Goal: Transaction & Acquisition: Purchase product/service

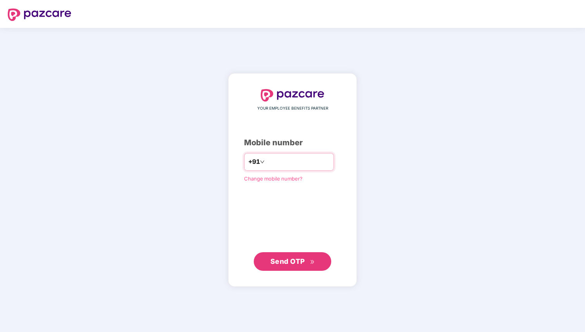
click at [277, 165] on input "number" at bounding box center [298, 162] width 64 height 12
type input "**********"
click at [288, 257] on span "Send OTP" at bounding box center [287, 261] width 34 height 8
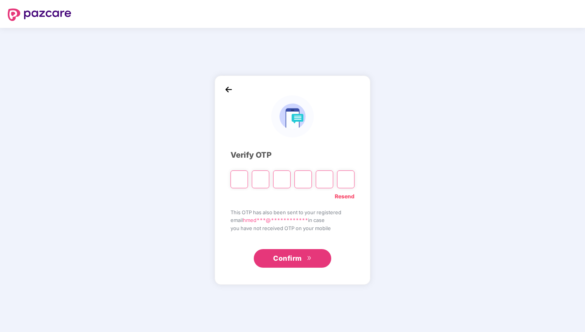
type input "*"
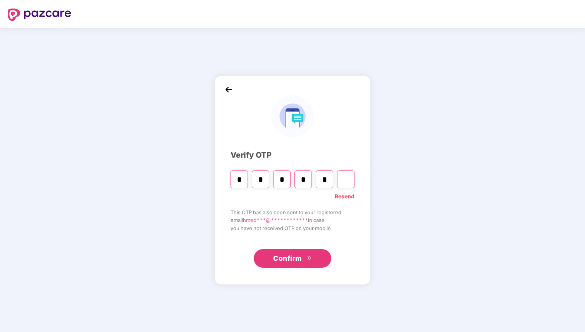
type input "*"
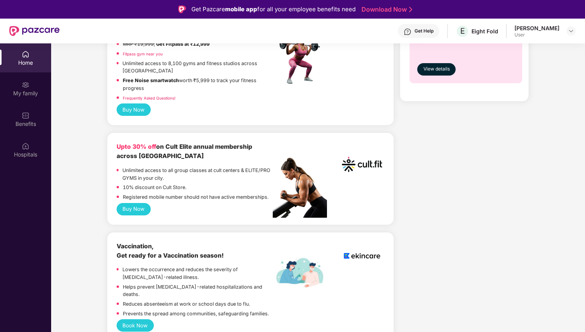
scroll to position [509, 0]
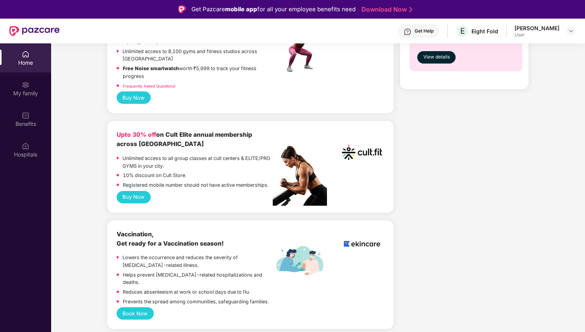
click at [141, 198] on button "Buy Now" at bounding box center [134, 197] width 34 height 12
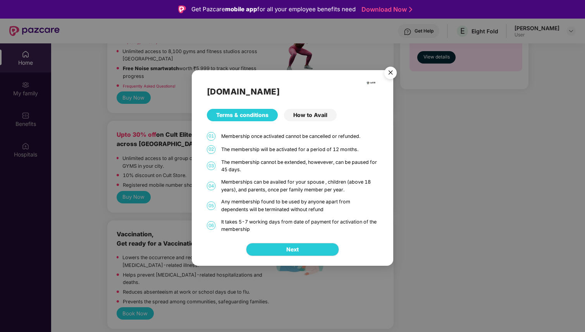
click at [307, 115] on div "How to Avail" at bounding box center [310, 115] width 53 height 12
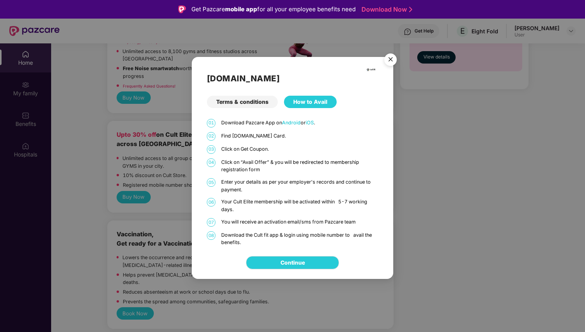
click at [392, 59] on img "Close" at bounding box center [391, 61] width 22 height 22
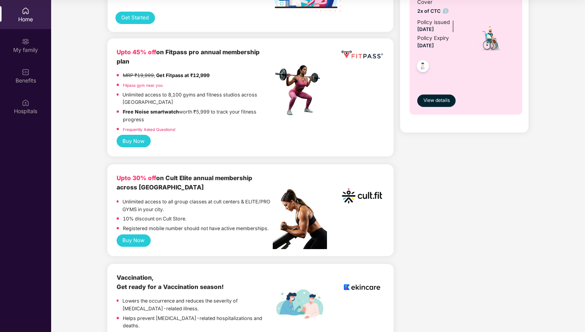
scroll to position [421, 0]
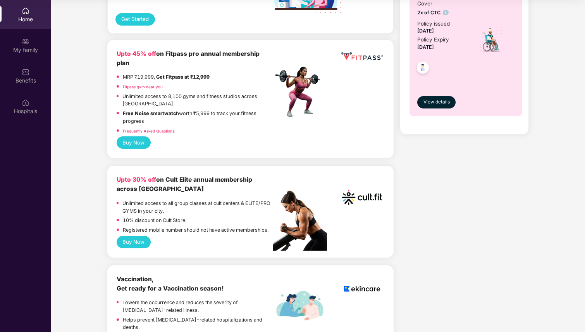
click at [140, 244] on button "Buy Now" at bounding box center [134, 242] width 34 height 12
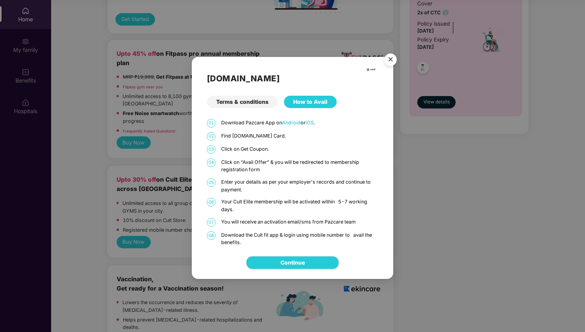
click at [387, 60] on img "Close" at bounding box center [391, 61] width 22 height 22
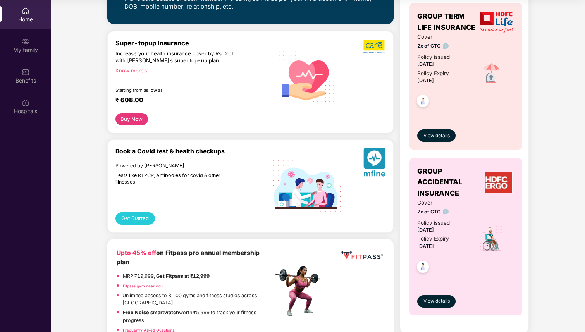
scroll to position [0, 0]
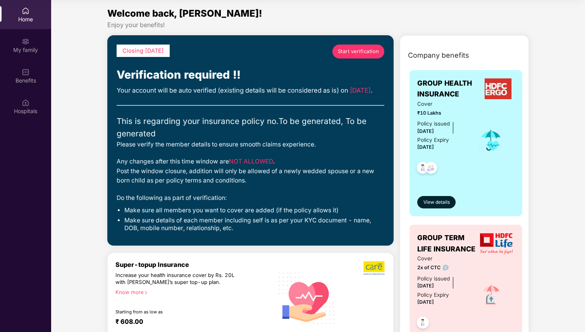
click at [350, 52] on span "Start verification" at bounding box center [358, 52] width 41 height 8
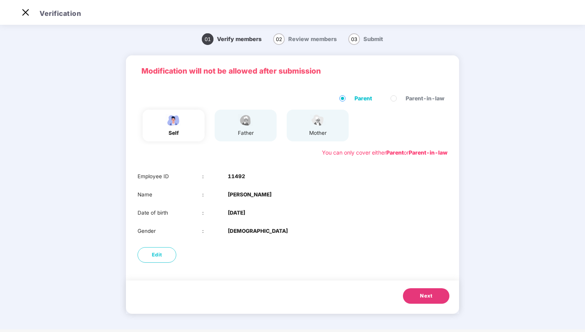
scroll to position [19, 0]
click at [237, 118] on img at bounding box center [245, 120] width 19 height 14
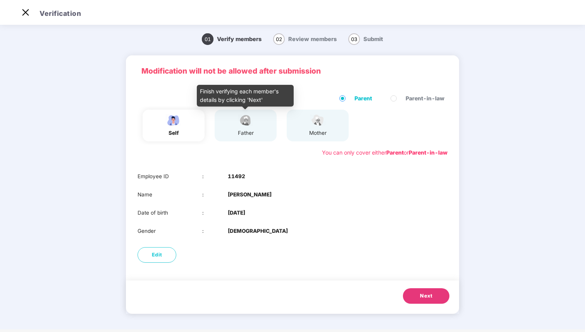
click at [249, 125] on img at bounding box center [245, 120] width 19 height 14
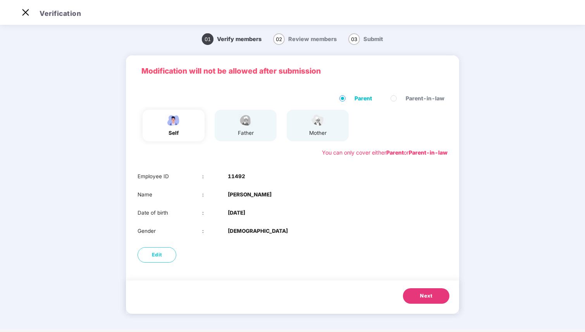
click at [429, 293] on span "Next" at bounding box center [426, 296] width 12 height 8
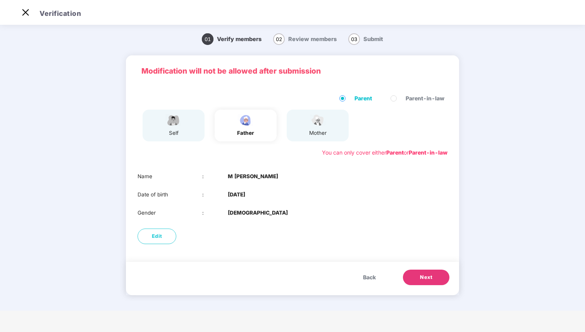
click at [431, 277] on span "Next" at bounding box center [426, 277] width 12 height 8
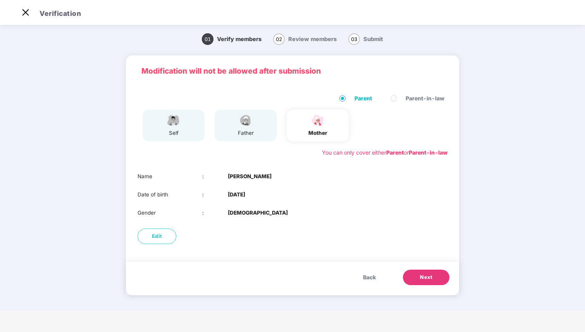
click at [431, 278] on span "Next" at bounding box center [426, 277] width 12 height 8
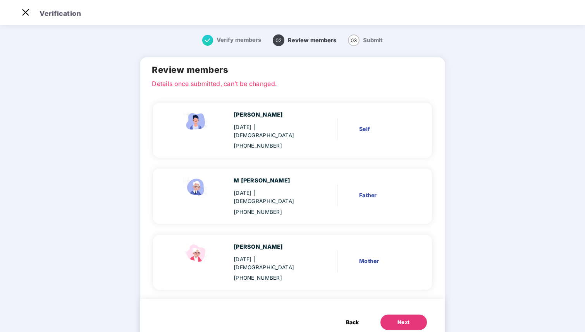
click at [402, 318] on div "Next" at bounding box center [403, 322] width 12 height 8
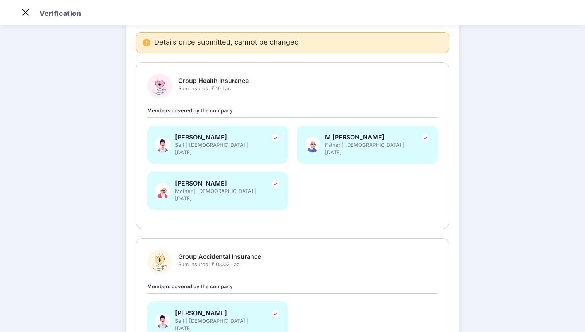
scroll to position [30, 0]
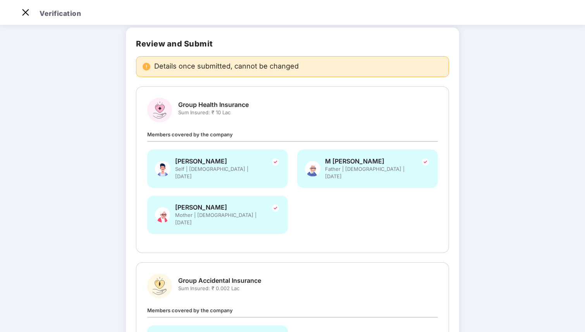
click at [273, 159] on img at bounding box center [275, 161] width 9 height 9
click at [273, 160] on img at bounding box center [275, 161] width 9 height 9
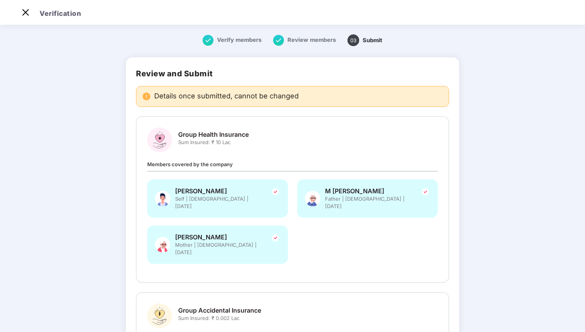
scroll to position [119, 0]
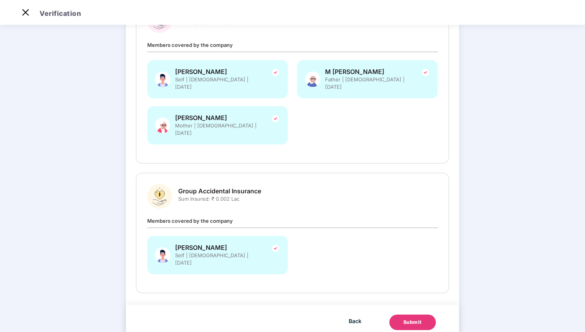
click at [421, 318] on div "Submit" at bounding box center [412, 322] width 19 height 8
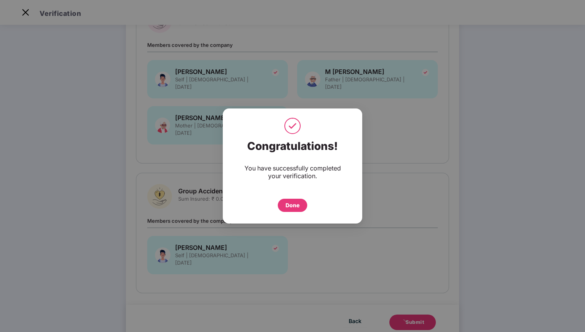
click at [288, 204] on div "Done" at bounding box center [292, 205] width 14 height 9
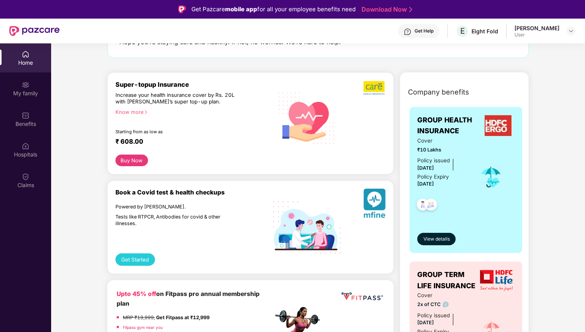
scroll to position [64, 0]
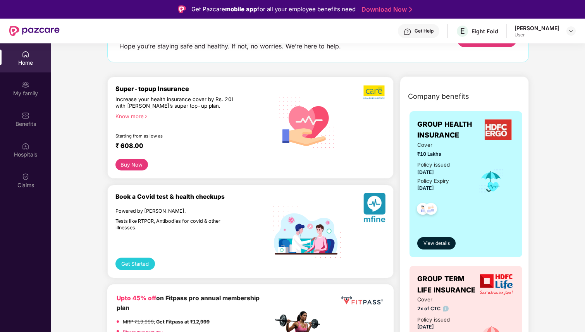
click at [130, 259] on button "Get Started" at bounding box center [135, 264] width 40 height 12
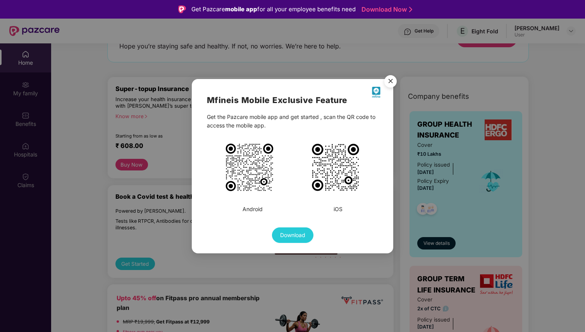
click at [275, 201] on div "Mfine is Mobile Exclusive Feature Get the Pazcare mobile app and get started , …" at bounding box center [293, 168] width 172 height 149
